Goal: Information Seeking & Learning: Learn about a topic

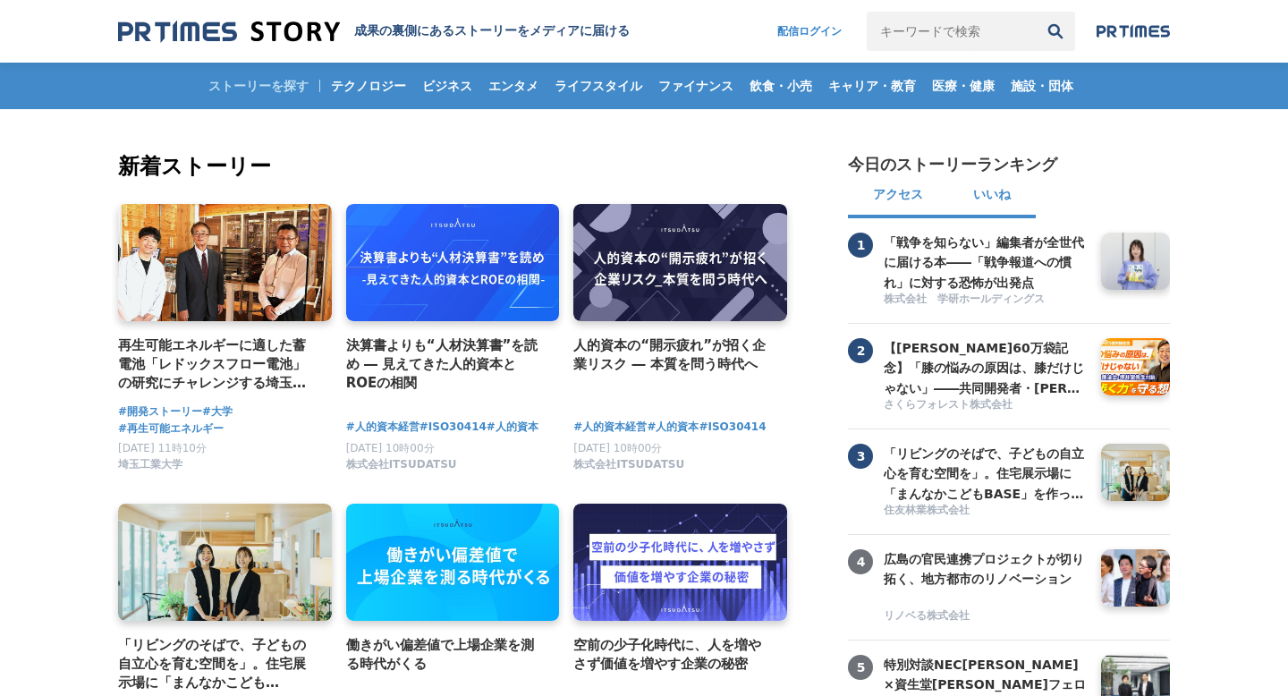
click at [994, 191] on button "いいね" at bounding box center [992, 196] width 88 height 43
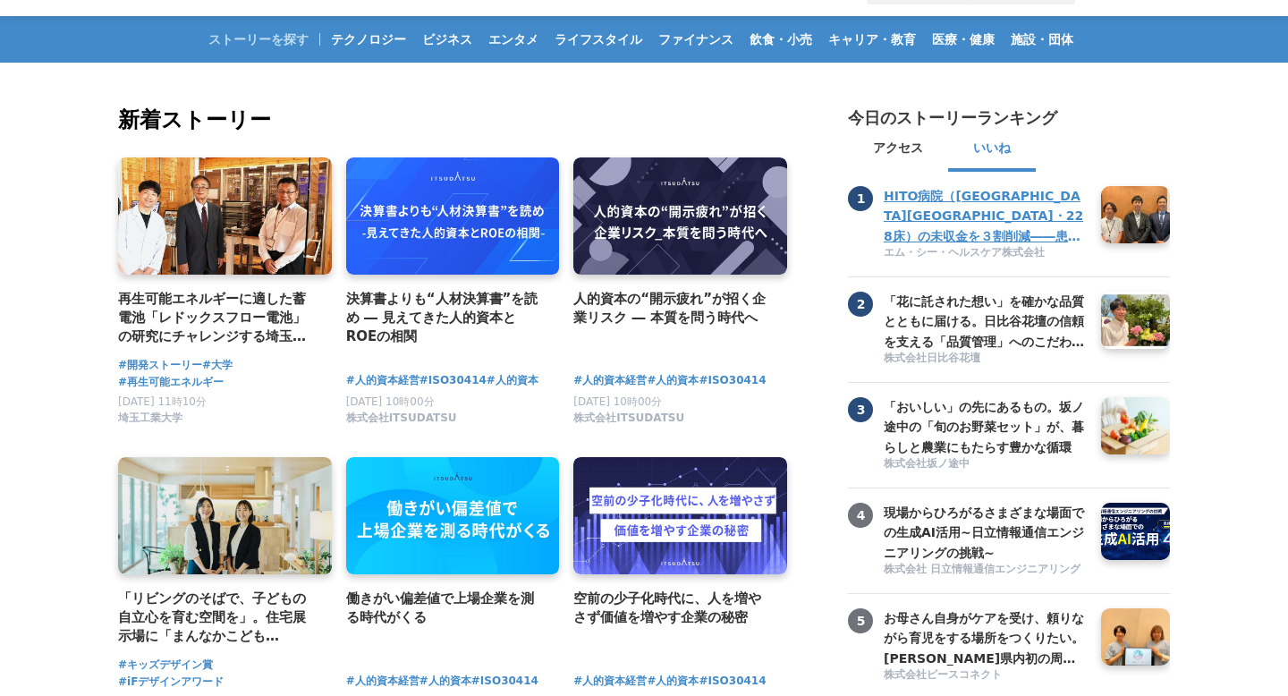
scroll to position [50, 0]
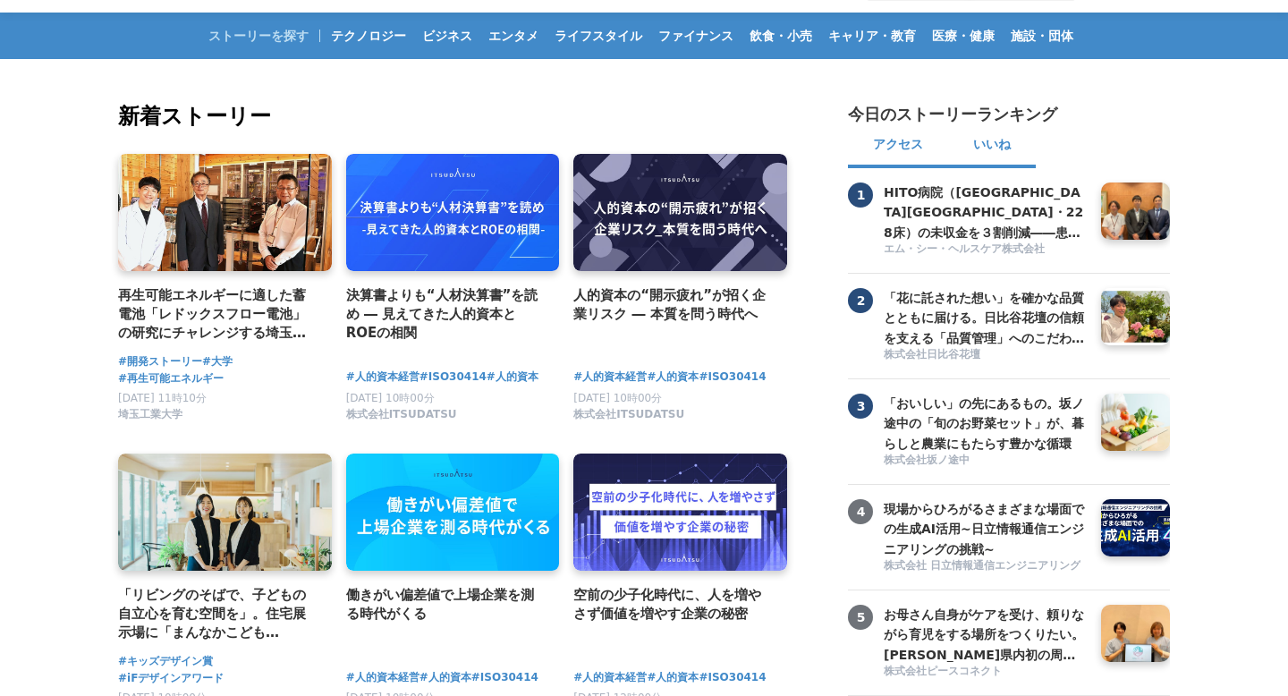
click at [896, 152] on button "アクセス" at bounding box center [898, 146] width 100 height 43
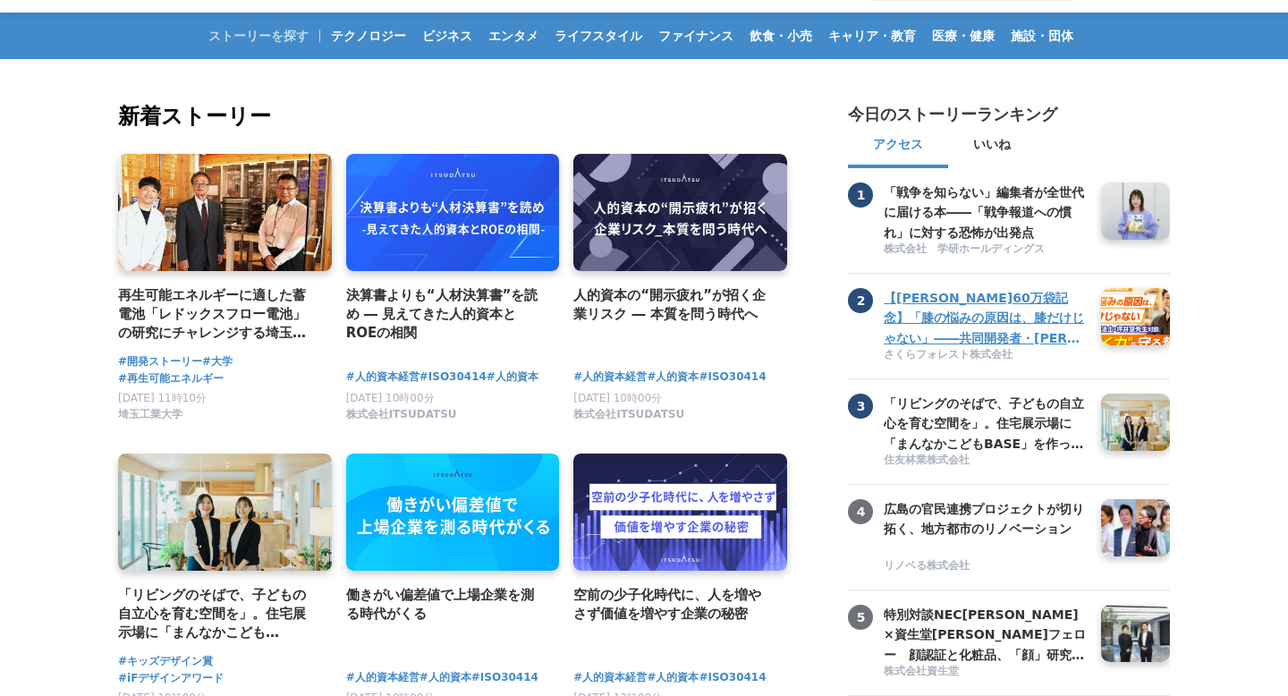
click at [967, 331] on h3 "【[PERSON_NAME]60万袋記念】「膝の悩みの原因は、膝だけじゃない」――共同開発者・[PERSON_NAME]先生と語る、"歩く力"を守る想い【共同…" at bounding box center [985, 318] width 204 height 60
click at [967, 330] on h3 "【[PERSON_NAME]60万袋記念】「膝の悩みの原因は、膝だけじゃない」――共同開発者・[PERSON_NAME]先生と語る、"歩く力"を守る想い【共同…" at bounding box center [985, 318] width 204 height 60
